Goal: Navigation & Orientation: Understand site structure

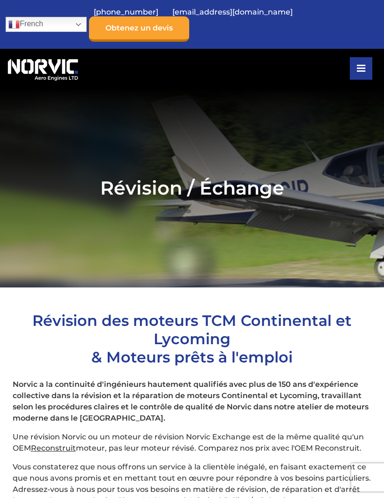
click at [361, 65] on icon at bounding box center [361, 68] width 8 height 7
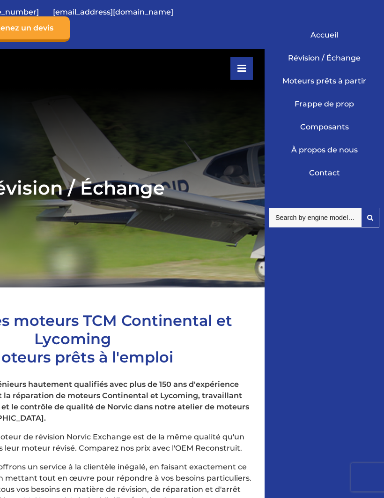
click at [343, 61] on link "Révision / Échange" at bounding box center [324, 57] width 105 height 23
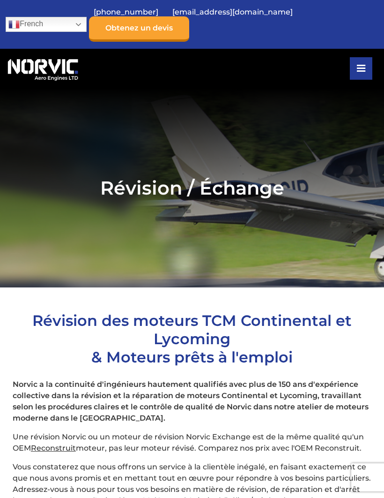
click at [357, 65] on icon at bounding box center [361, 68] width 8 height 7
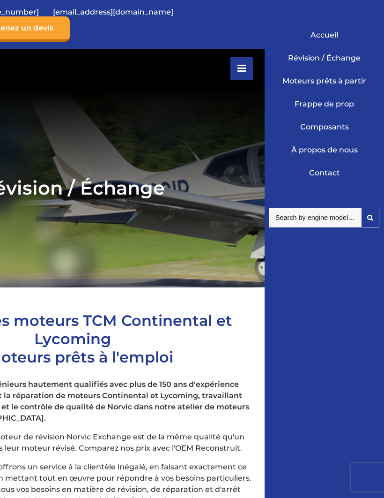
click at [334, 156] on link "À propos de nous" at bounding box center [324, 149] width 105 height 23
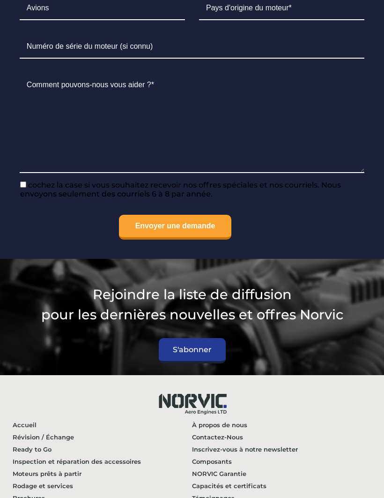
scroll to position [5001, 0]
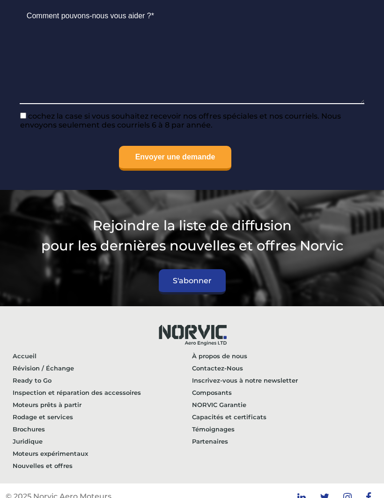
click at [65, 423] on link "Rodage et services" at bounding box center [102, 416] width 179 height 12
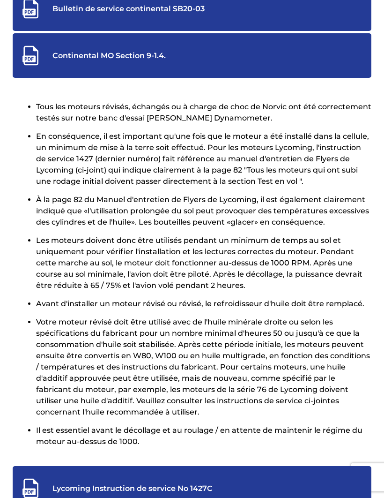
scroll to position [453, 0]
